Goal: Obtain resource: Download file/media

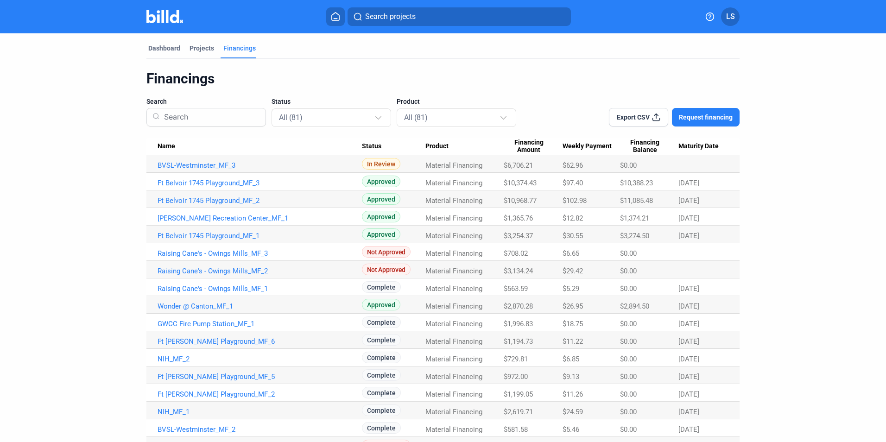
click at [202, 185] on link "Ft Belvoir 1745 Playground_MF_3" at bounding box center [260, 183] width 204 height 8
click at [182, 182] on link "Ft Belvoir 1745 Playground_MF_3" at bounding box center [260, 183] width 204 height 8
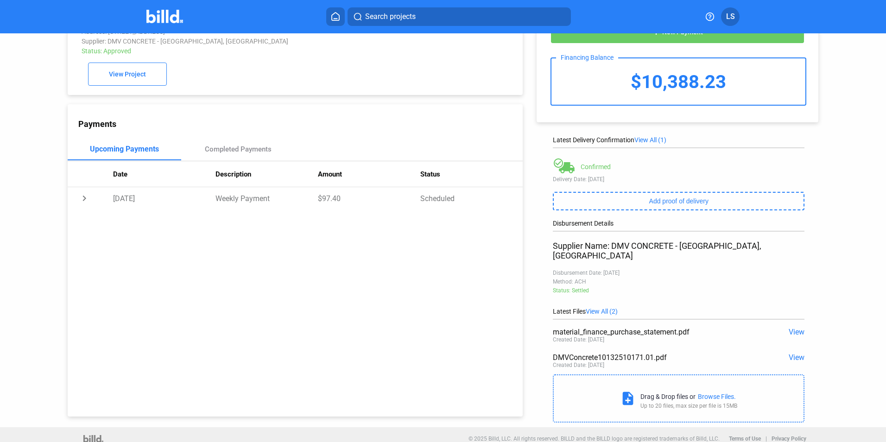
scroll to position [37, 0]
click at [794, 353] on span "View" at bounding box center [797, 357] width 16 height 9
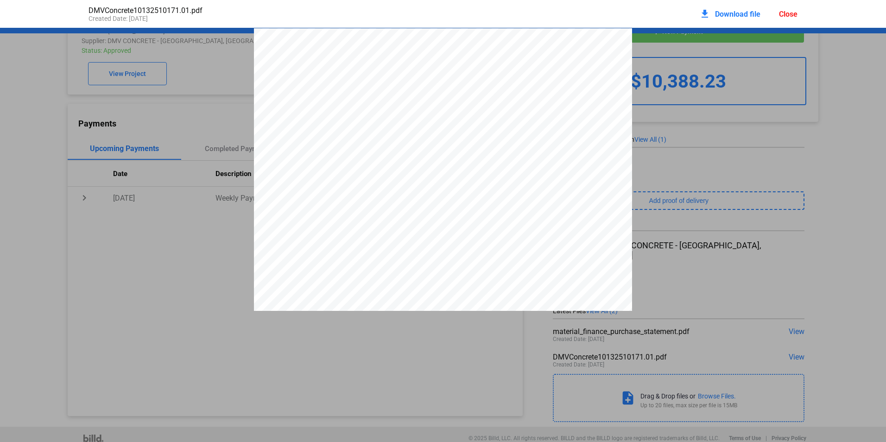
scroll to position [5, 0]
click at [792, 14] on div "Close" at bounding box center [788, 14] width 19 height 9
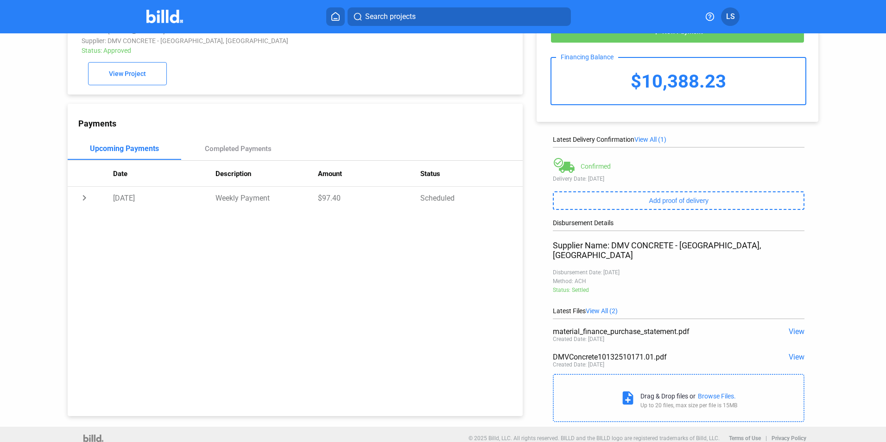
scroll to position [0, 0]
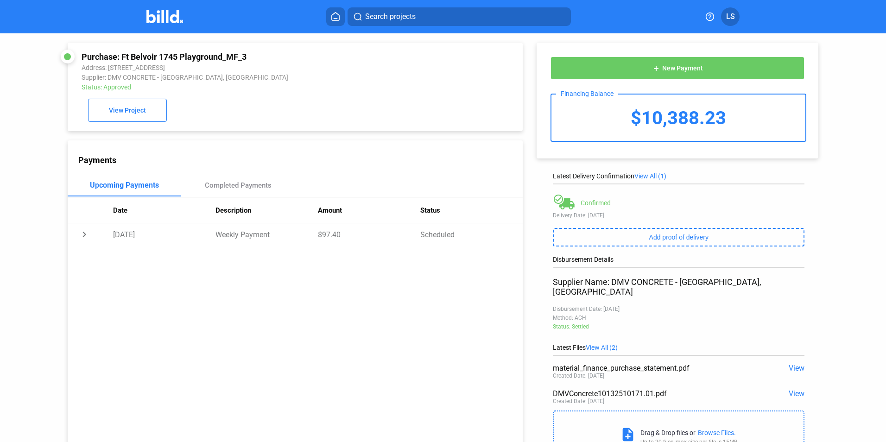
click at [332, 17] on icon at bounding box center [335, 17] width 7 height 8
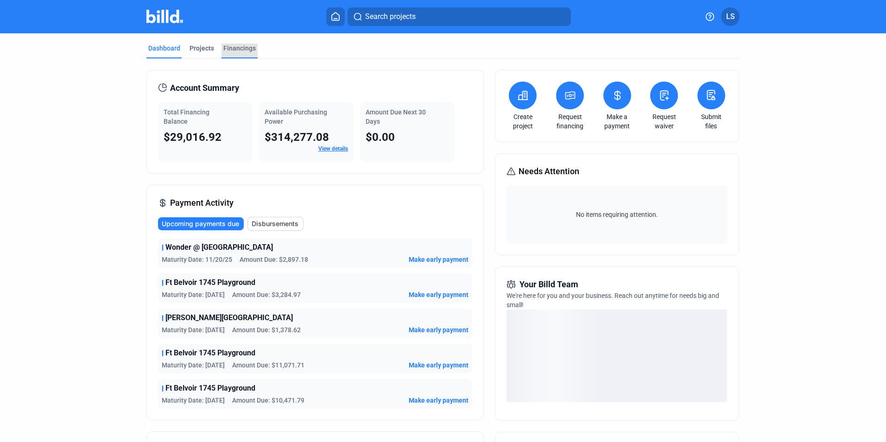
click at [235, 46] on div "Financings" at bounding box center [239, 48] width 32 height 9
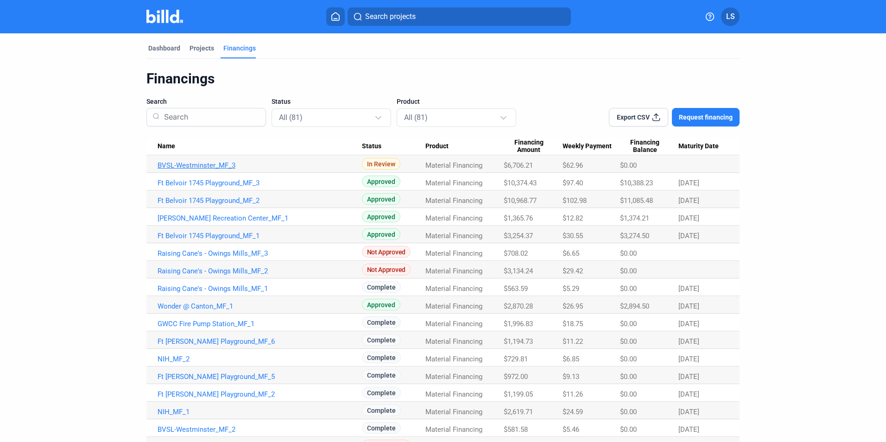
click at [212, 166] on link "BVSL-Westminster_MF_3" at bounding box center [260, 165] width 204 height 8
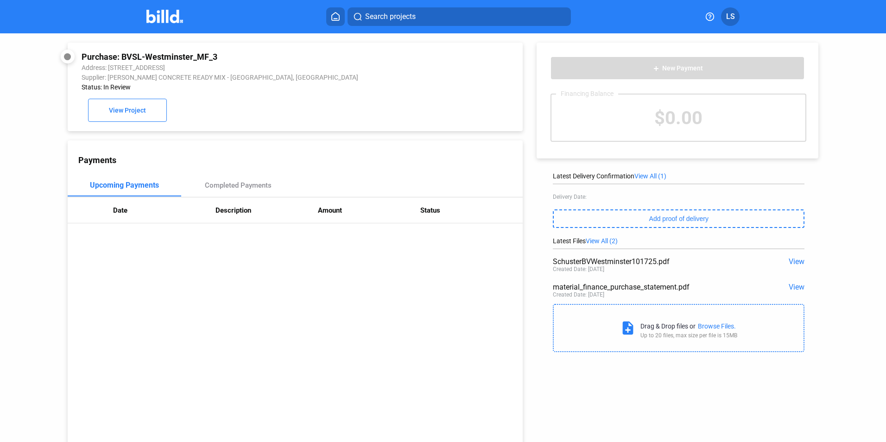
click at [790, 262] on span "View" at bounding box center [797, 261] width 16 height 9
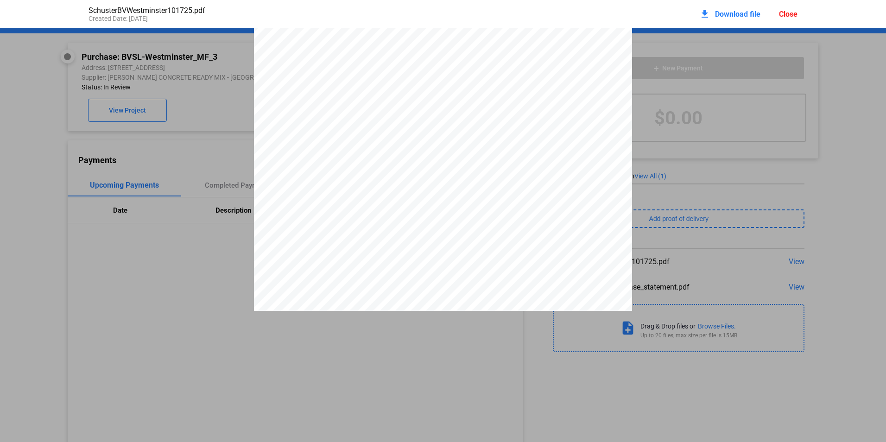
scroll to position [215, 0]
click at [566, 224] on div "CONCRETE MIX MATERIAL BASE PRICE ENVIRONMENTAL FEE TAX FREIGHT TOTAL 2500 psi 1…" at bounding box center [443, 67] width 378 height 490
click at [737, 14] on span "Download file" at bounding box center [737, 14] width 45 height 9
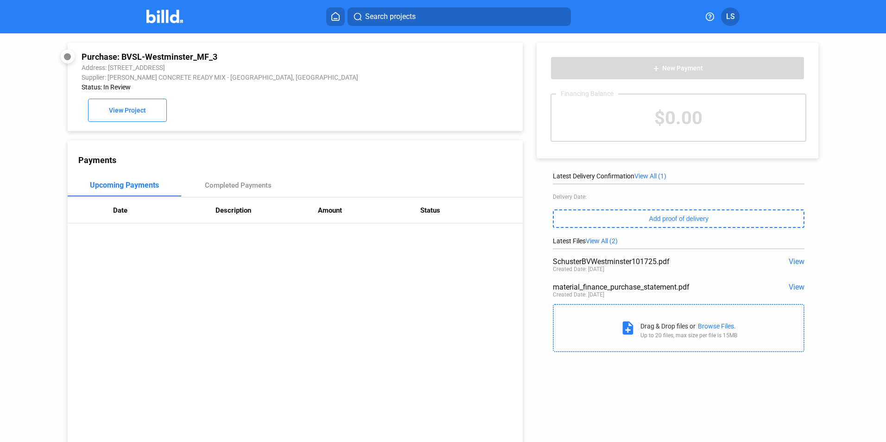
click at [792, 289] on span "View" at bounding box center [797, 287] width 16 height 9
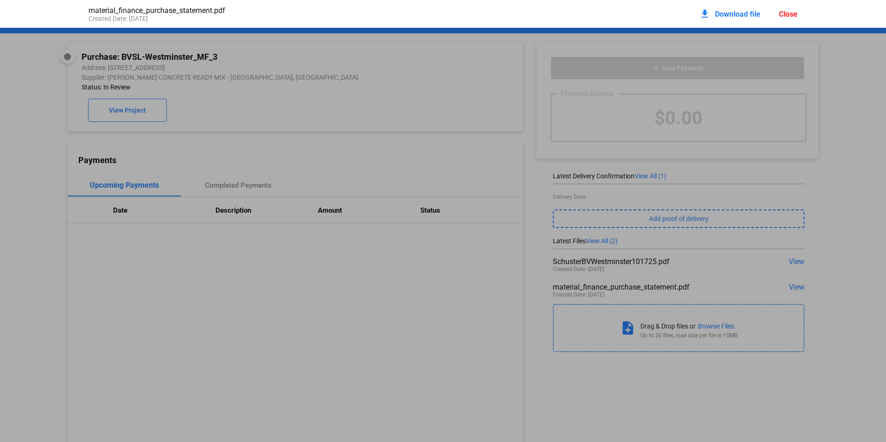
scroll to position [5, 0]
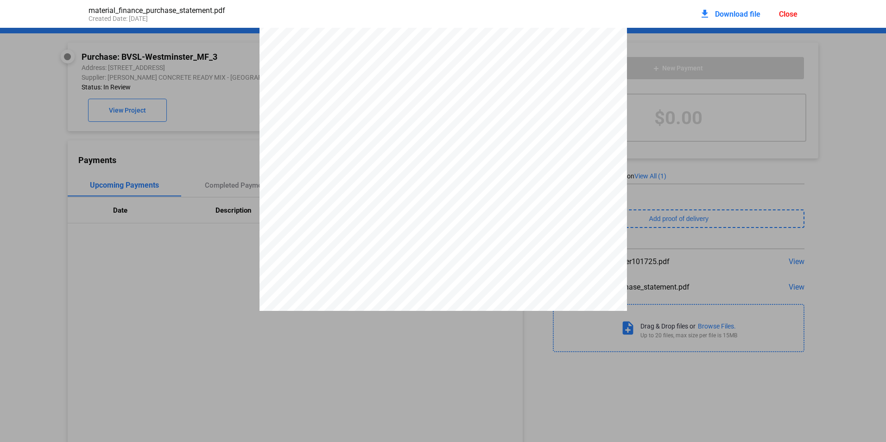
click at [795, 14] on div "Close" at bounding box center [788, 14] width 19 height 9
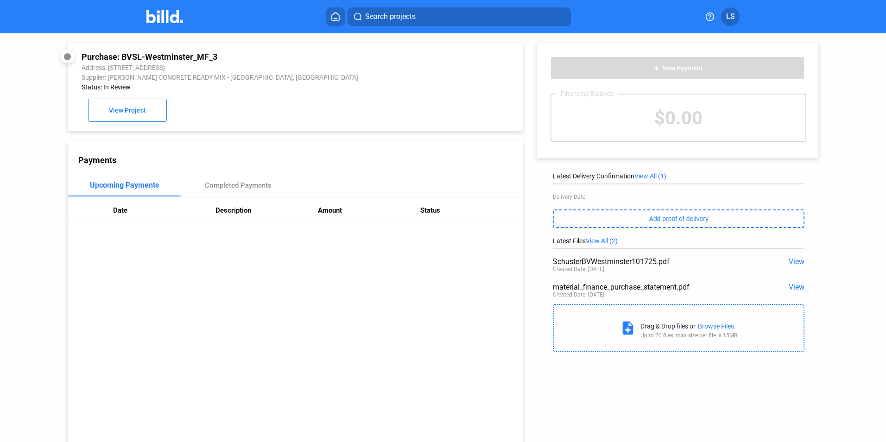
click at [792, 261] on span "View" at bounding box center [797, 261] width 16 height 9
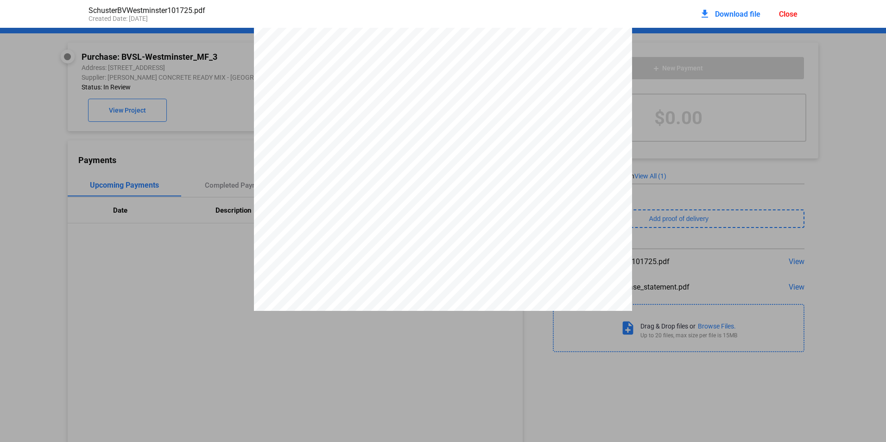
scroll to position [0, 0]
click at [784, 12] on div "Close" at bounding box center [788, 14] width 19 height 9
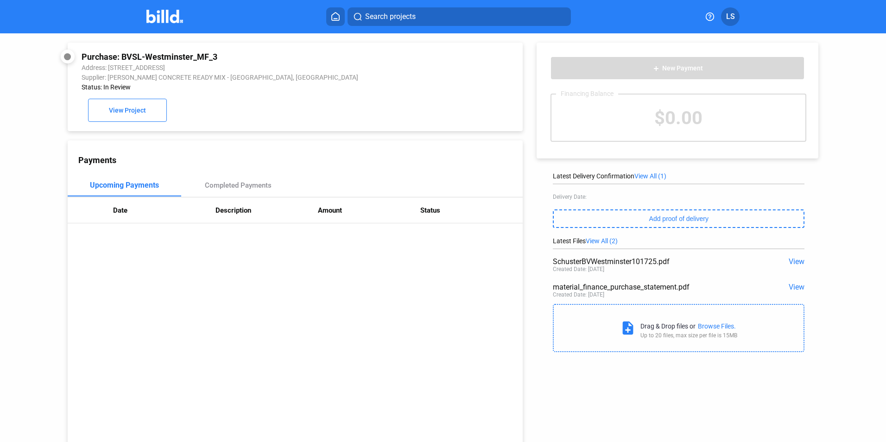
click at [337, 16] on icon at bounding box center [335, 16] width 9 height 9
